Goal: Navigation & Orientation: Find specific page/section

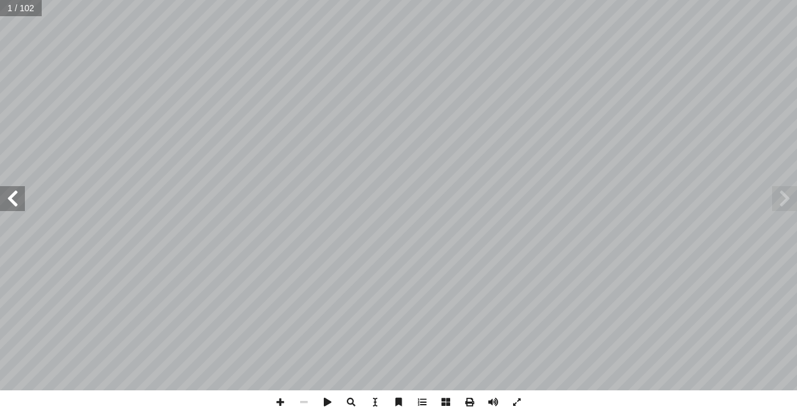
click at [12, 204] on span at bounding box center [12, 198] width 25 height 25
click at [14, 204] on span at bounding box center [12, 198] width 25 height 25
drag, startPoint x: 0, startPoint y: 203, endPoint x: 7, endPoint y: 204, distance: 6.9
click at [6, 204] on span at bounding box center [12, 198] width 25 height 25
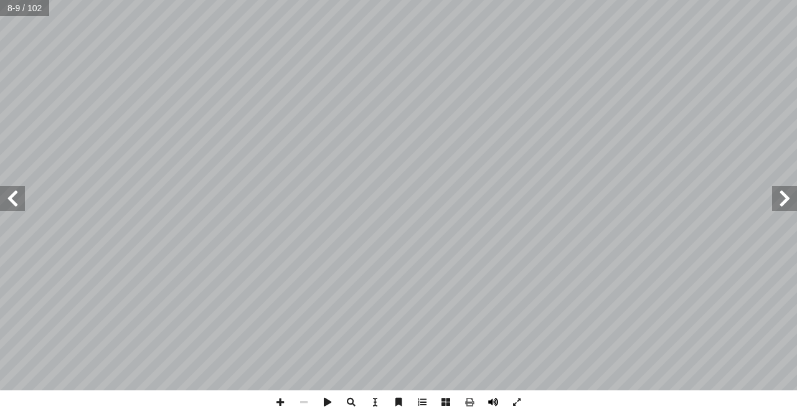
click at [494, 399] on span at bounding box center [494, 403] width 24 height 24
click at [283, 399] on span at bounding box center [280, 403] width 24 height 24
click at [276, 408] on span at bounding box center [280, 403] width 24 height 24
click at [183, 414] on html "الصفحة الرئيسية الصف الأول الصف الثاني الصف الثالث الصف الرابع الصف الخامس الصف…" at bounding box center [398, 293] width 797 height 586
click at [276, 396] on span at bounding box center [280, 403] width 24 height 24
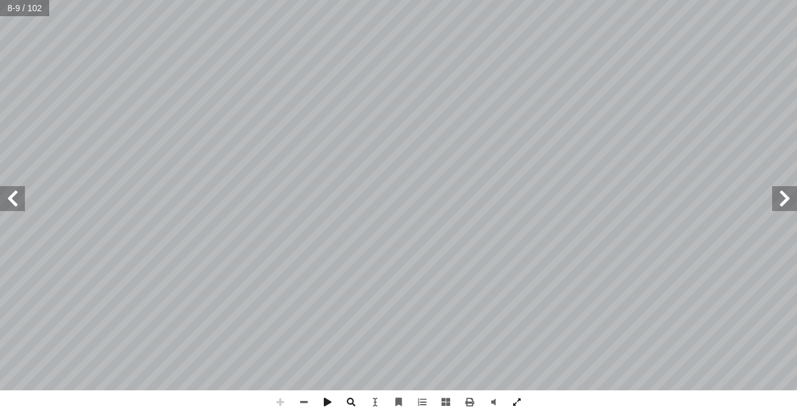
click at [283, 402] on span at bounding box center [280, 403] width 24 height 24
